Goal: Check status: Check status

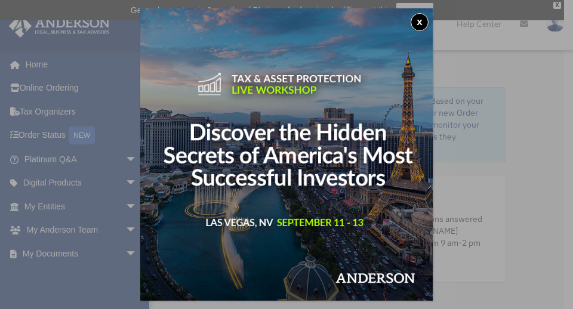
click at [418, 20] on button "x" at bounding box center [420, 22] width 18 height 18
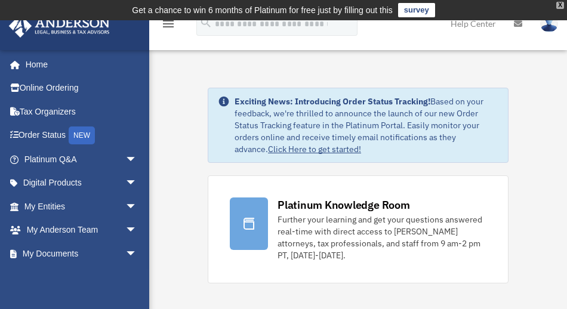
click at [560, 5] on div "X" at bounding box center [560, 5] width 8 height 7
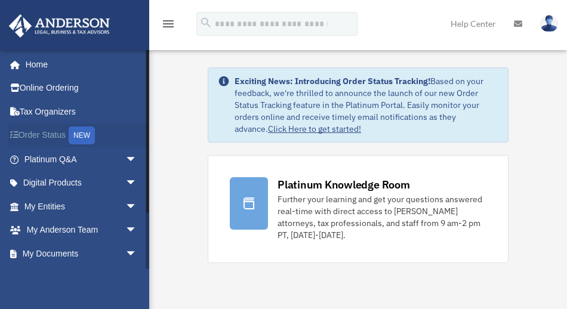
click at [58, 133] on link "Order Status NEW" at bounding box center [81, 136] width 147 height 24
click at [127, 227] on span "arrow_drop_down" at bounding box center [137, 230] width 24 height 24
click at [108, 250] on link "My Anderson Team" at bounding box center [86, 254] width 138 height 24
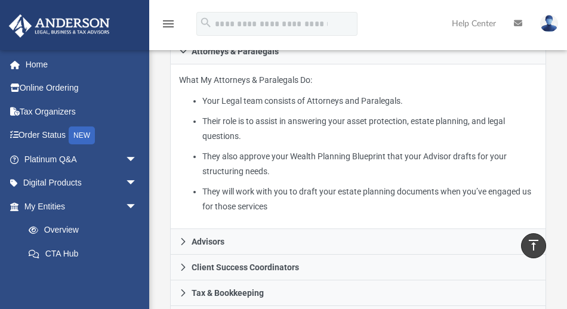
scroll to position [379, 0]
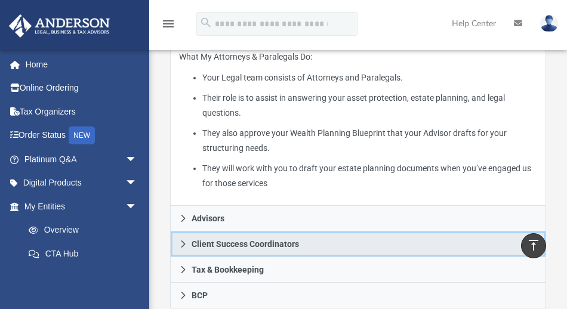
click at [184, 240] on icon at bounding box center [183, 244] width 8 height 8
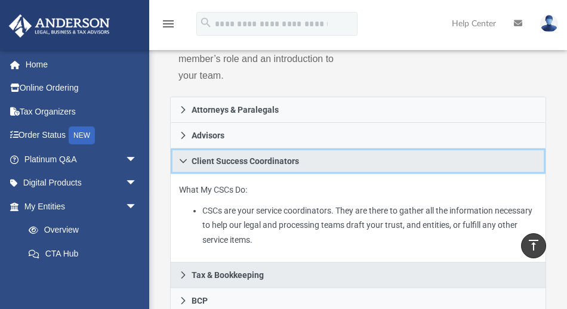
scroll to position [233, 0]
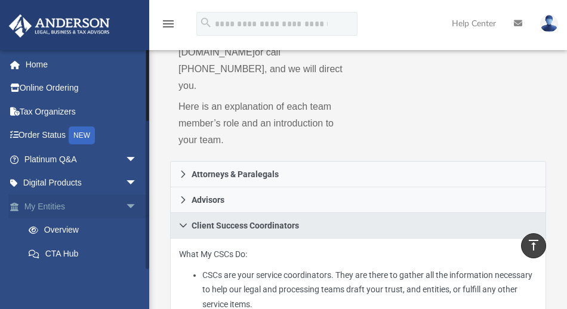
click at [125, 204] on span "arrow_drop_down" at bounding box center [137, 207] width 24 height 24
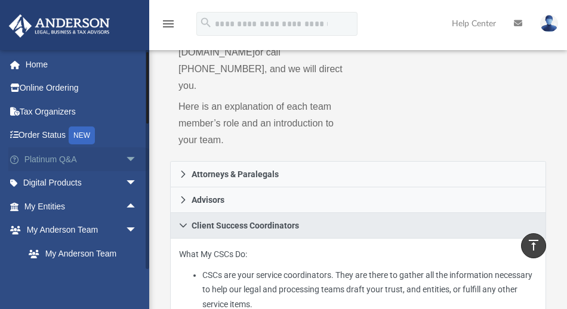
scroll to position [127, 0]
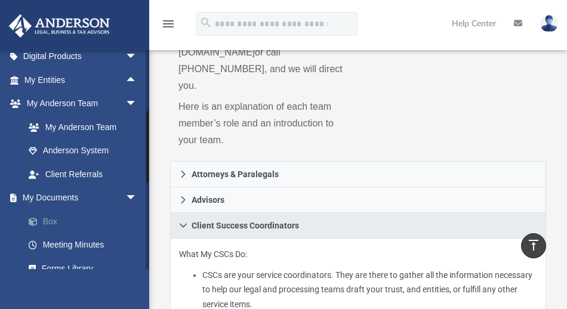
click at [48, 211] on link "Box" at bounding box center [86, 222] width 138 height 24
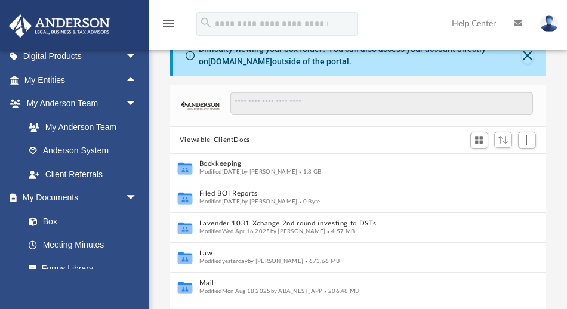
scroll to position [3, 0]
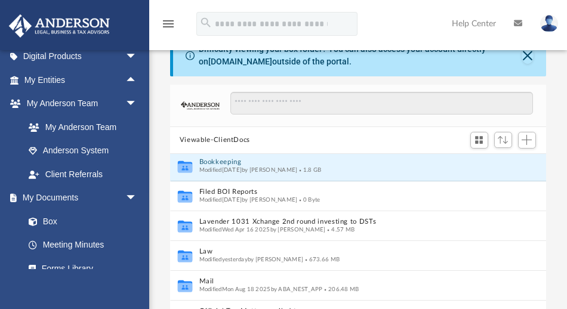
click at [266, 164] on button "Bookkeeping" at bounding box center [347, 162] width 296 height 8
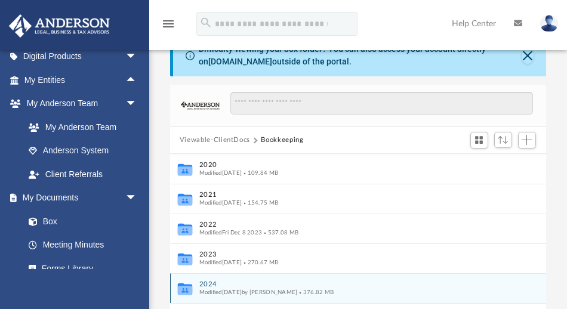
click at [191, 286] on icon "grid" at bounding box center [185, 289] width 14 height 9
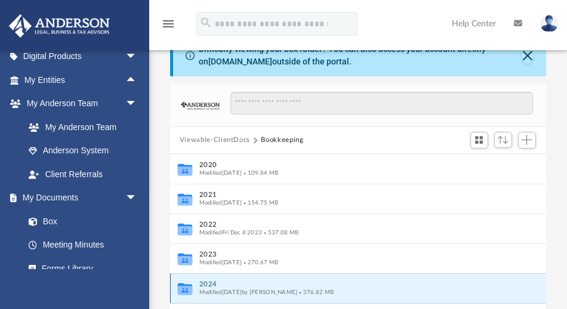
click at [184, 286] on icon "grid" at bounding box center [185, 289] width 14 height 9
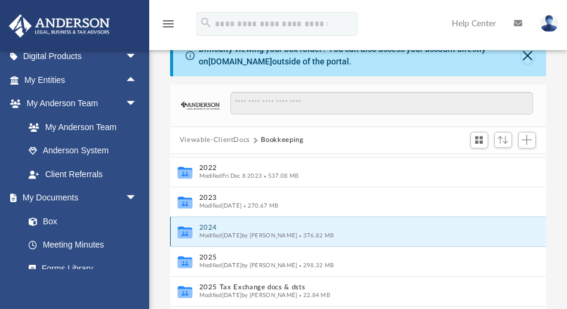
scroll to position [56, 0]
click at [189, 232] on icon "grid" at bounding box center [185, 234] width 14 height 9
click at [218, 228] on button "2024" at bounding box center [347, 229] width 296 height 8
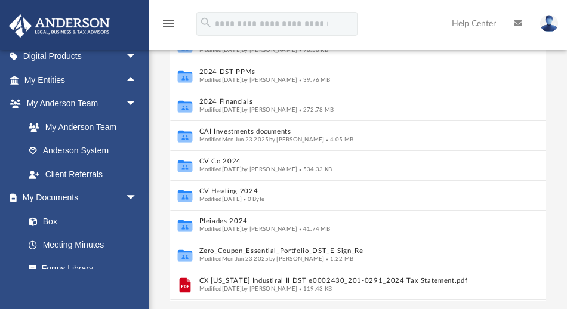
scroll to position [149, 0]
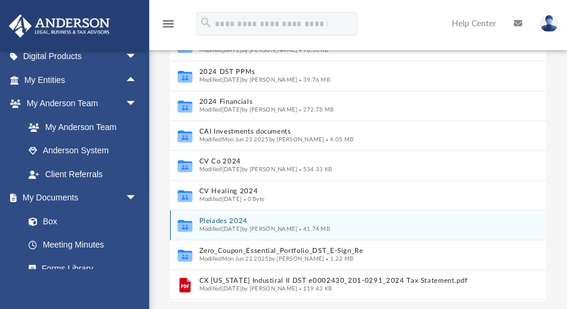
click at [183, 224] on icon "grid" at bounding box center [185, 226] width 14 height 12
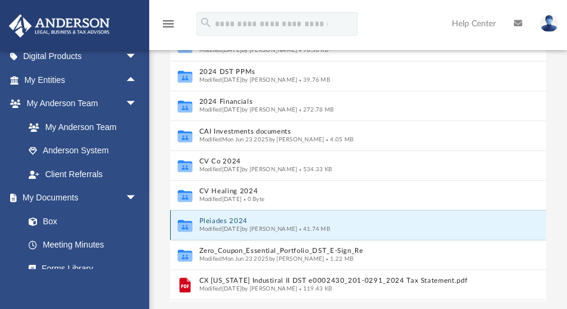
click at [198, 220] on div "Collaborated Folder Pleiades 2024 Modified Thu Aug 21 2025 by Jamal Tharp 41.74…" at bounding box center [358, 225] width 376 height 30
click at [187, 226] on icon "grid" at bounding box center [185, 226] width 14 height 9
click at [237, 220] on button "Pleiades 2024" at bounding box center [347, 221] width 296 height 8
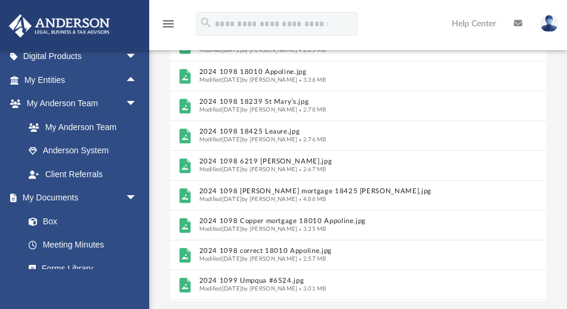
scroll to position [0, 0]
